Goal: Task Accomplishment & Management: Manage account settings

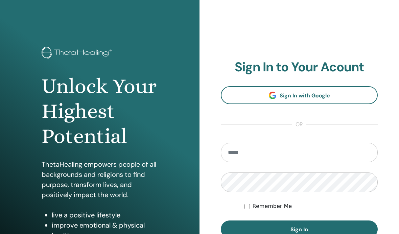
click at [299, 153] on input "email" at bounding box center [299, 153] width 157 height 20
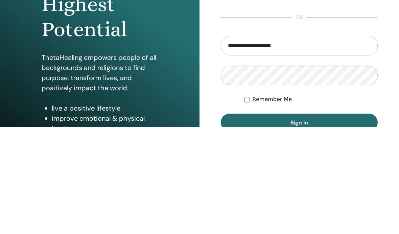
type input "**********"
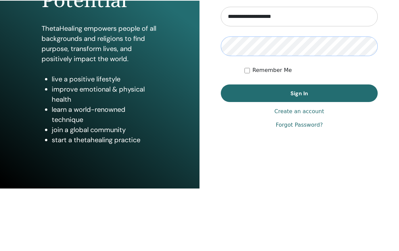
scroll to position [73, 0]
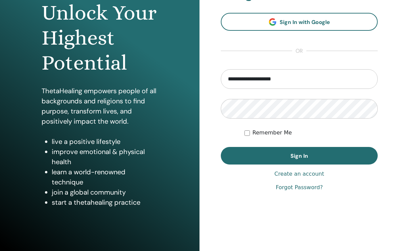
click at [301, 154] on span "Sign In" at bounding box center [300, 156] width 18 height 7
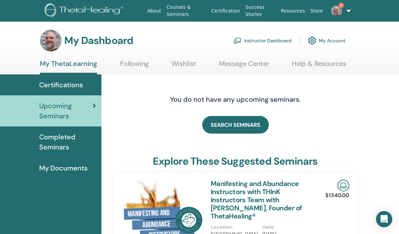
click at [278, 40] on link "Instructor Dashboard" at bounding box center [263, 40] width 58 height 15
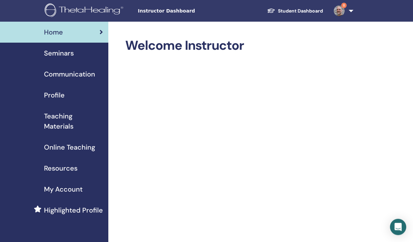
click at [67, 52] on span "Seminars" at bounding box center [59, 53] width 30 height 10
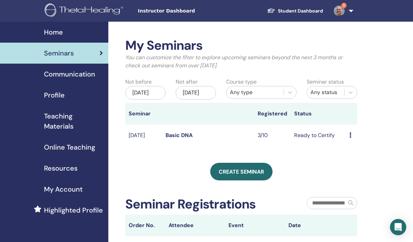
click at [356, 172] on div "Create seminar" at bounding box center [241, 172] width 232 height 18
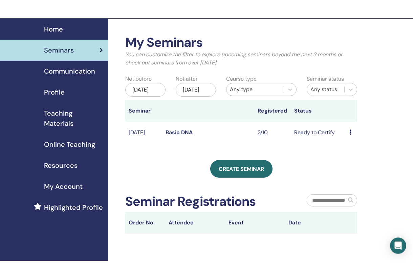
scroll to position [22, 0]
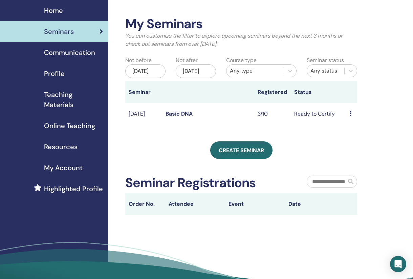
click at [181, 117] on link "Basic DNA" at bounding box center [179, 113] width 27 height 7
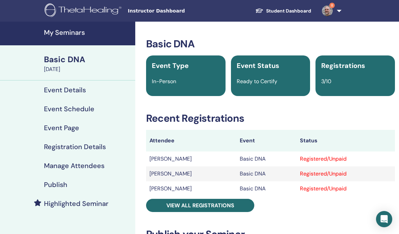
click at [230, 203] on span "View all registrations" at bounding box center [201, 205] width 68 height 7
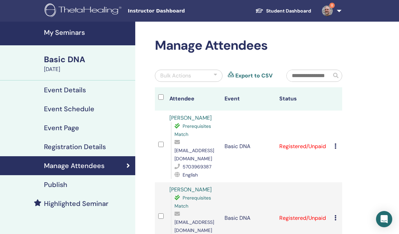
click at [311, 142] on td "Registered/Unpaid" at bounding box center [303, 147] width 55 height 72
click at [305, 139] on td "Registered/Unpaid" at bounding box center [303, 147] width 55 height 72
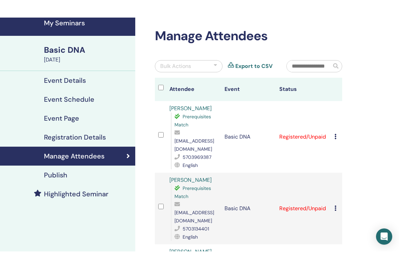
scroll to position [28, 0]
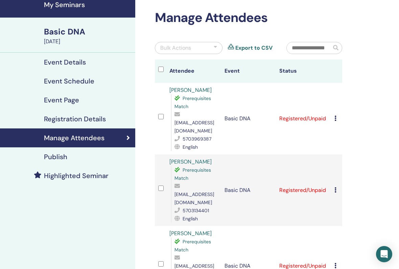
click at [165, 110] on td at bounding box center [160, 119] width 11 height 72
click at [167, 113] on td "JoAnn Shubin Prerequisites Match shubinjjoy@aol.com 5703969387 English" at bounding box center [193, 119] width 55 height 72
click at [168, 67] on th "Attendee" at bounding box center [193, 71] width 55 height 23
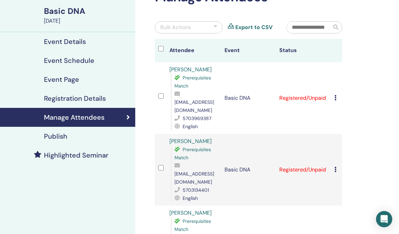
scroll to position [48, 0]
click at [306, 95] on td "Registered/Unpaid" at bounding box center [303, 99] width 55 height 72
click at [305, 93] on td "Registered/Unpaid" at bounding box center [303, 99] width 55 height 72
click at [336, 95] on icon at bounding box center [336, 97] width 2 height 5
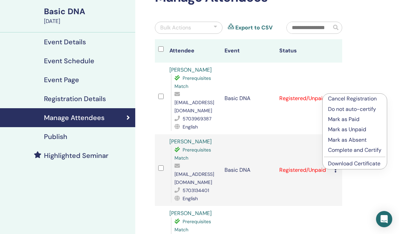
click at [349, 118] on p "Mark as Paid" at bounding box center [354, 119] width 53 height 8
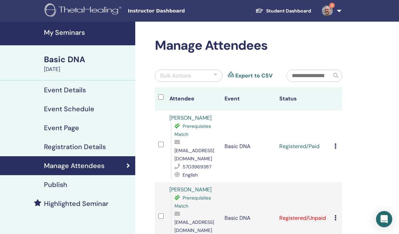
scroll to position [48, 0]
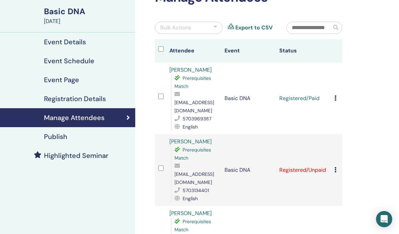
click at [309, 157] on td "Registered/Unpaid" at bounding box center [303, 170] width 55 height 72
click at [336, 167] on icon at bounding box center [336, 169] width 2 height 5
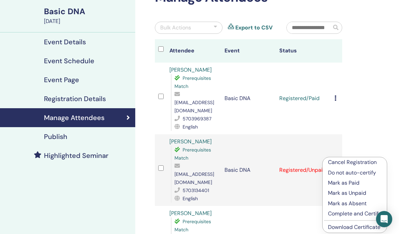
click at [350, 180] on p "Mark as Paid" at bounding box center [354, 183] width 53 height 8
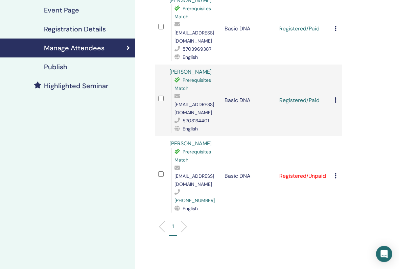
scroll to position [118, 0]
click at [309, 151] on td "Registered/Unpaid" at bounding box center [303, 176] width 55 height 80
click at [337, 172] on div "Cancel Registration Do not auto-certify Mark as Paid Mark as Unpaid Mark as Abs…" at bounding box center [337, 176] width 4 height 8
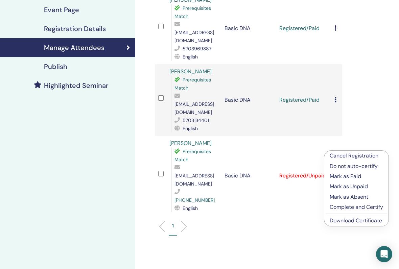
click at [355, 175] on p "Mark as Paid" at bounding box center [356, 177] width 53 height 8
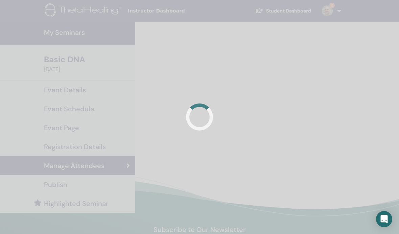
scroll to position [53, 0]
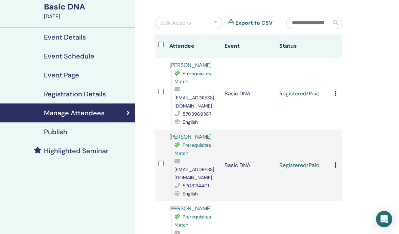
click at [336, 91] on icon at bounding box center [336, 93] width 2 height 5
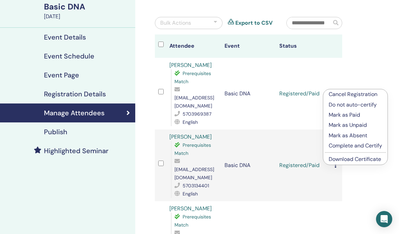
click at [367, 144] on p "Complete and Certify" at bounding box center [355, 146] width 53 height 8
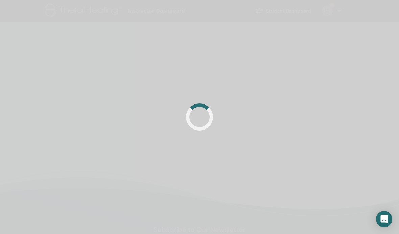
scroll to position [53, 0]
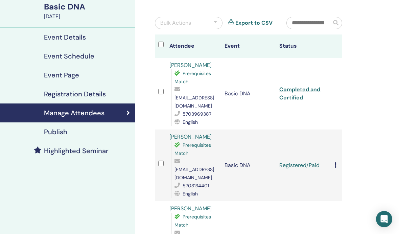
click at [336, 162] on icon at bounding box center [336, 164] width 2 height 5
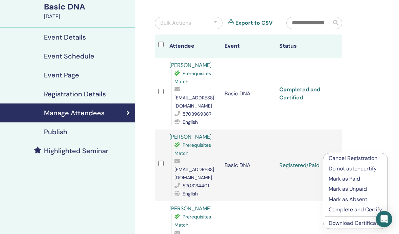
click at [356, 210] on p "Complete and Certify" at bounding box center [355, 210] width 53 height 8
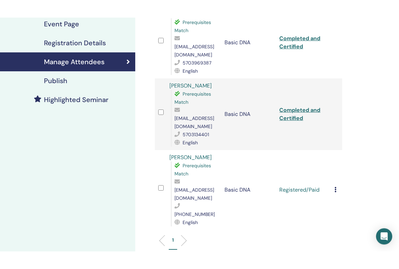
scroll to position [123, 0]
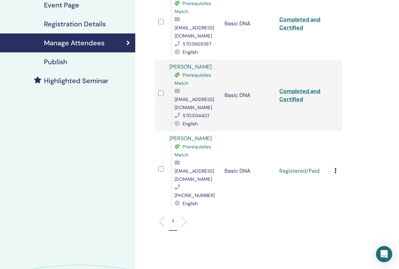
click at [337, 167] on div "Cancel Registration Do not auto-certify Mark as Paid Mark as Unpaid Mark as Abs…" at bounding box center [337, 171] width 4 height 8
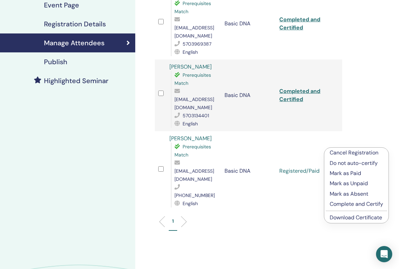
click at [365, 202] on p "Complete and Certify" at bounding box center [356, 204] width 53 height 8
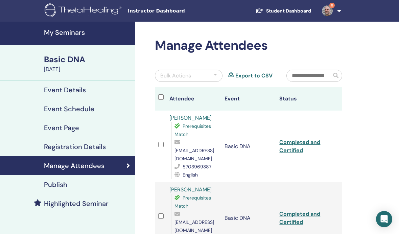
click at [328, 10] on img at bounding box center [327, 10] width 11 height 11
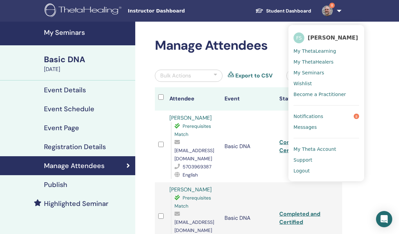
click at [314, 113] on link "Notifications 8" at bounding box center [327, 116] width 66 height 11
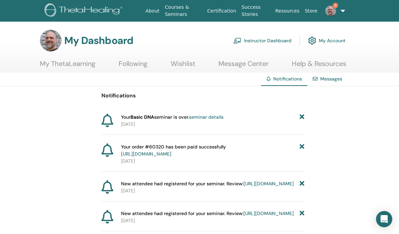
click at [335, 9] on img at bounding box center [331, 10] width 11 height 11
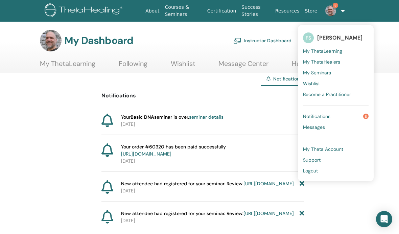
click at [329, 147] on span "My Theta Account" at bounding box center [323, 149] width 40 height 6
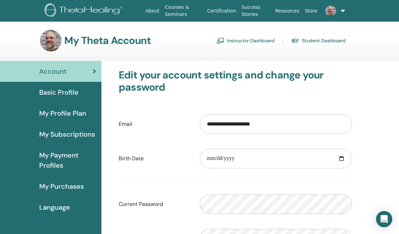
click at [75, 133] on span "My Subscriptions" at bounding box center [67, 134] width 56 height 10
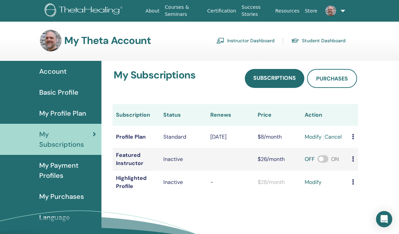
click at [352, 137] on icon at bounding box center [353, 136] width 2 height 5
click at [384, 109] on div "My Subscriptions Subscriptions Purchases Subscription Status Renews Price Actio…" at bounding box center [254, 169] width 305 height 217
click at [186, 5] on link "Courses & Seminars" at bounding box center [183, 11] width 42 height 20
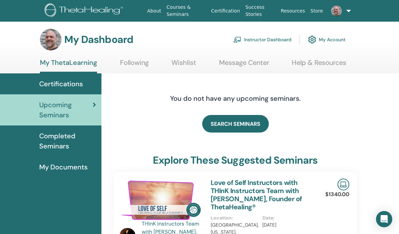
scroll to position [1, 0]
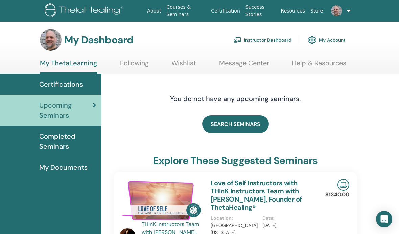
click at [61, 141] on span "Completed Seminars" at bounding box center [67, 141] width 57 height 20
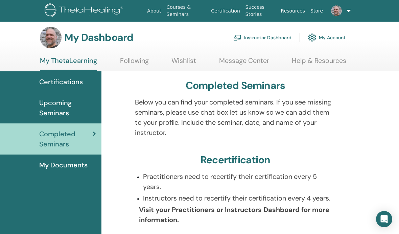
scroll to position [2, 0]
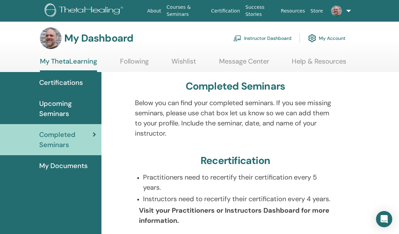
click at [69, 164] on span "My Documents" at bounding box center [63, 166] width 48 height 10
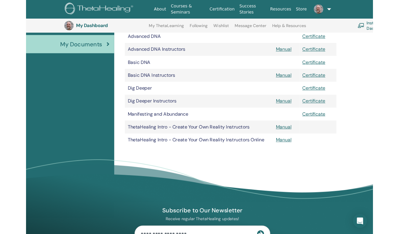
scroll to position [133, 0]
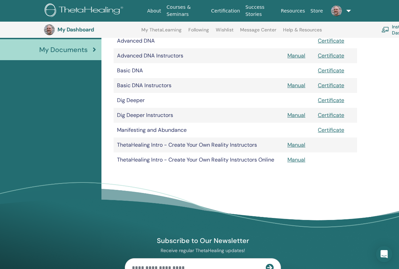
click at [296, 145] on link "Manual" at bounding box center [297, 144] width 18 height 7
